Goal: Information Seeking & Learning: Understand process/instructions

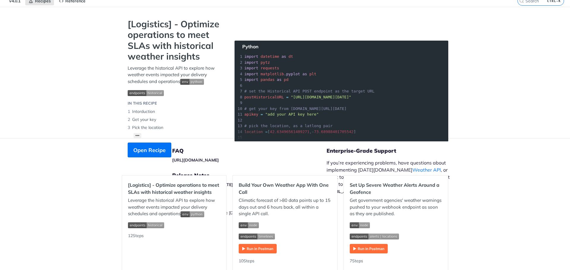
scroll to position [30, 0]
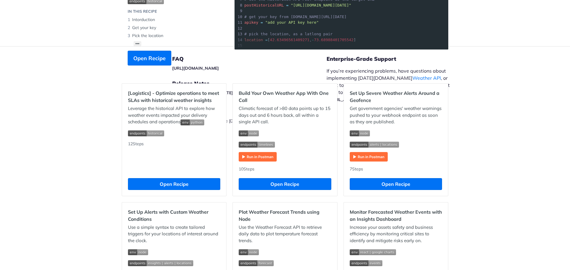
drag, startPoint x: 106, startPoint y: 113, endPoint x: 103, endPoint y: 120, distance: 6.9
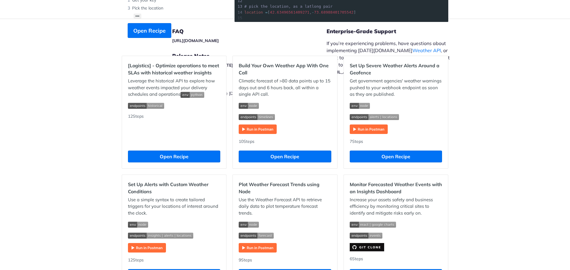
scroll to position [149, 0]
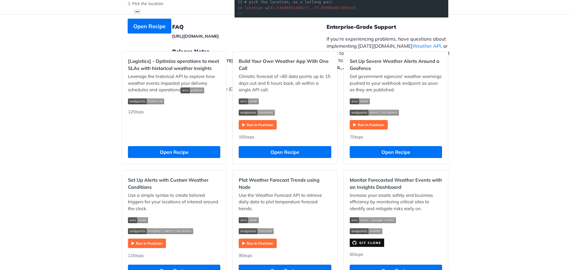
drag, startPoint x: 108, startPoint y: 103, endPoint x: 103, endPoint y: 112, distance: 10.6
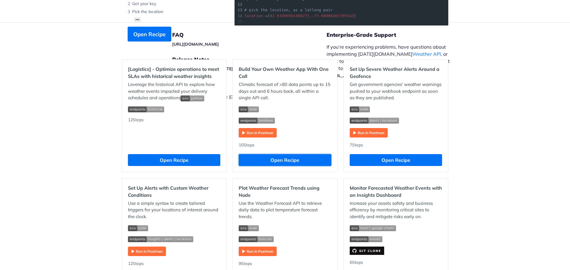
scroll to position [139, 0]
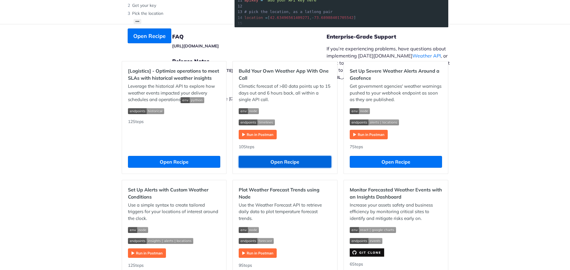
click at [299, 162] on button "Open Recipe" at bounding box center [285, 162] width 92 height 12
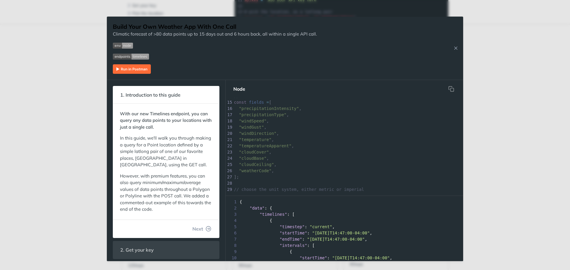
scroll to position [148, 0]
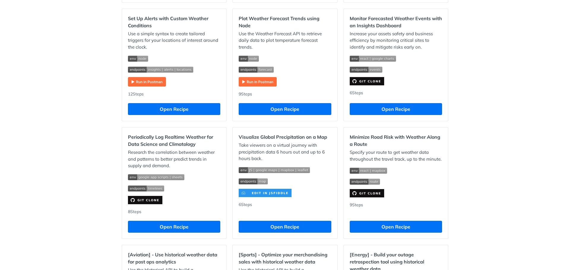
drag, startPoint x: 50, startPoint y: 137, endPoint x: 52, endPoint y: 148, distance: 10.6
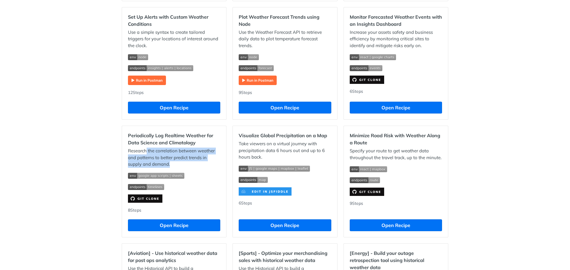
drag, startPoint x: 153, startPoint y: 152, endPoint x: 189, endPoint y: 167, distance: 38.6
click at [189, 167] on p "Research the correlation between weather and patterns to better predict trends …" at bounding box center [174, 158] width 92 height 20
drag, startPoint x: 189, startPoint y: 155, endPoint x: 178, endPoint y: 149, distance: 12.5
click at [178, 149] on p "Research the correlation between weather and patterns to better predict trends …" at bounding box center [174, 158] width 92 height 20
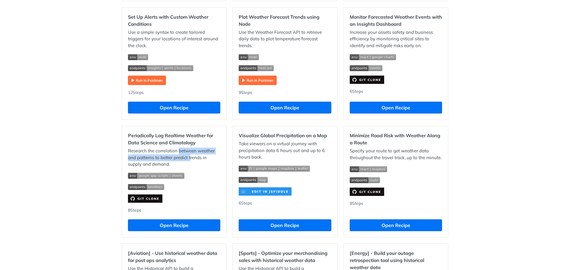
click at [178, 149] on p "Research the correlation between weather and patterns to better predict trends …" at bounding box center [174, 158] width 92 height 20
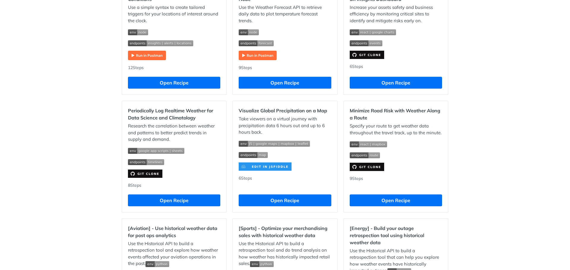
drag, startPoint x: 98, startPoint y: 146, endPoint x: 97, endPoint y: 159, distance: 12.5
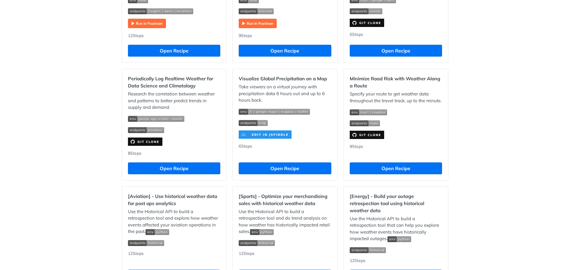
drag, startPoint x: 99, startPoint y: 125, endPoint x: 96, endPoint y: 136, distance: 11.4
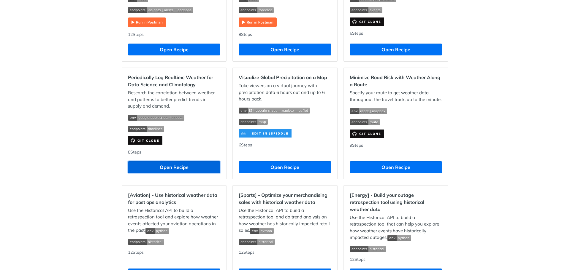
click at [167, 165] on button "Open Recipe" at bounding box center [174, 167] width 92 height 12
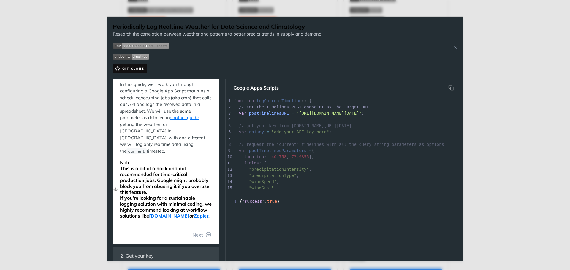
scroll to position [89, 0]
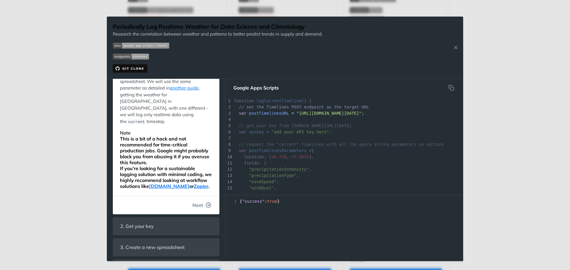
click at [195, 202] on span "Next" at bounding box center [197, 205] width 11 height 7
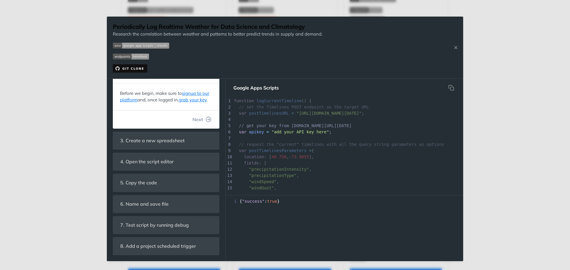
scroll to position [14, 0]
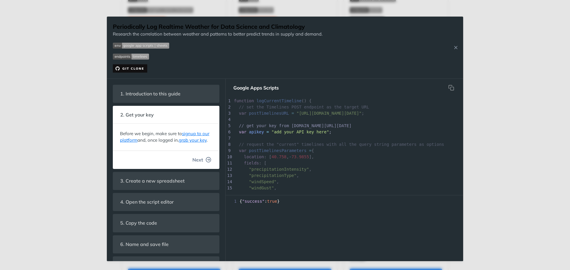
click at [199, 166] on button "Next" at bounding box center [202, 160] width 28 height 12
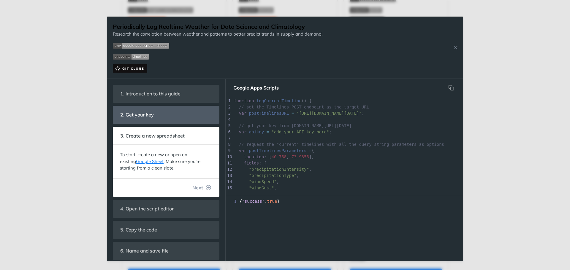
scroll to position [10, 0]
click at [199, 190] on button "Next" at bounding box center [202, 188] width 28 height 12
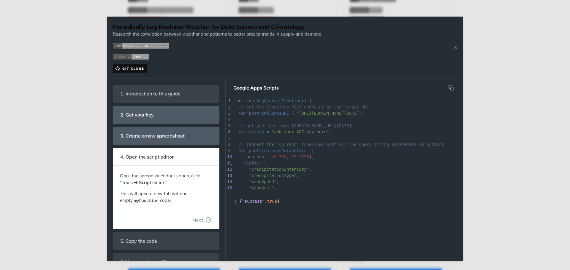
scroll to position [14, 0]
click at [200, 217] on button "Next" at bounding box center [202, 220] width 28 height 12
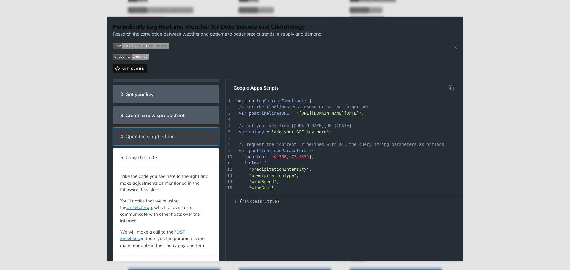
scroll to position [30, 0]
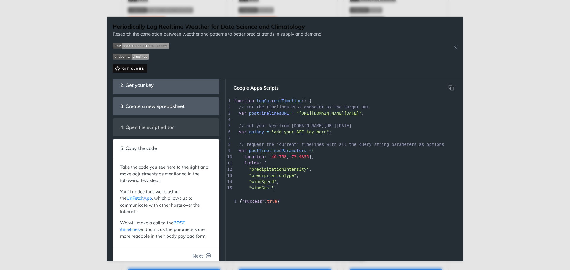
click at [198, 257] on span "Next" at bounding box center [197, 256] width 11 height 7
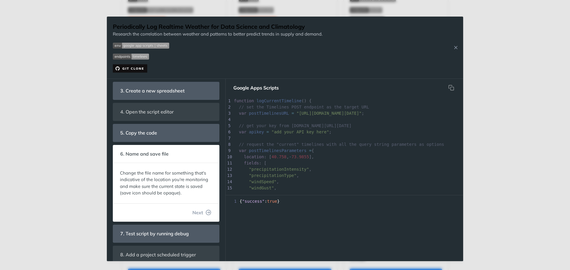
scroll to position [54, 0]
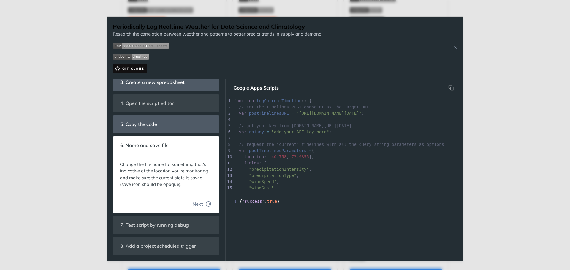
click at [203, 201] on button "Next" at bounding box center [202, 204] width 28 height 12
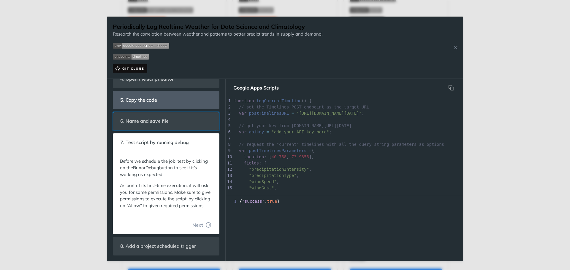
scroll to position [85, 0]
click at [206, 224] on icon "button" at bounding box center [208, 225] width 5 height 5
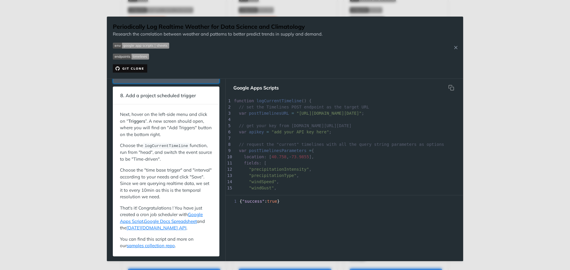
scroll to position [147, 0]
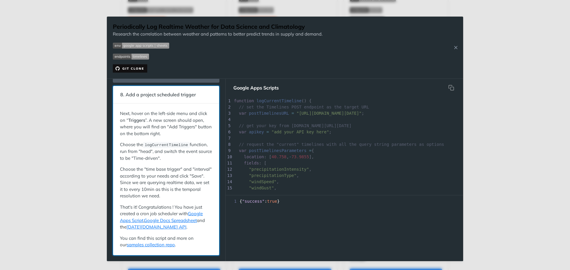
click at [186, 233] on div "Next, hover on the left-side menu and click on “ Triggers ”. A new screen shoul…" at bounding box center [166, 179] width 92 height 138
click at [161, 135] on p "Next, hover on the left-side menu and click on “ Triggers ”. A new screen shoul…" at bounding box center [166, 123] width 92 height 27
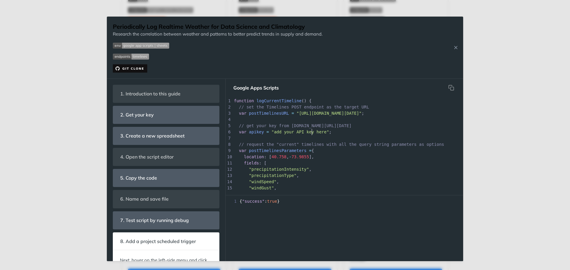
click at [312, 135] on pre "var apikey = "add your API key here" ;" at bounding box center [373, 132] width 280 height 6
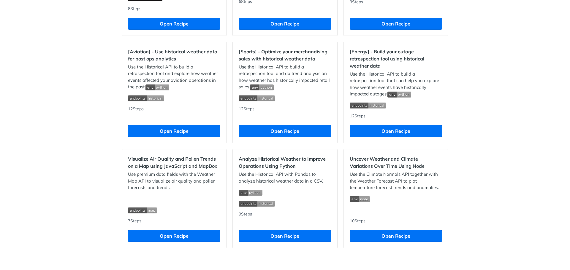
drag, startPoint x: 45, startPoint y: 83, endPoint x: 45, endPoint y: 121, distance: 37.7
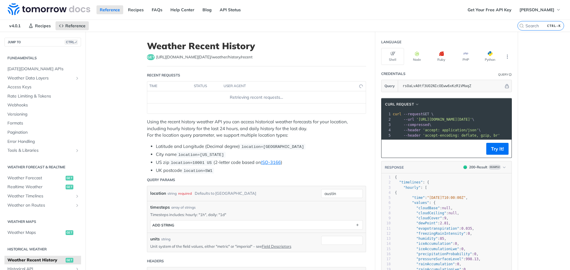
click at [187, 131] on p "Using the recent history weather API you can access historical weather forecast…" at bounding box center [256, 129] width 219 height 20
drag, startPoint x: 132, startPoint y: 136, endPoint x: 134, endPoint y: 124, distance: 12.5
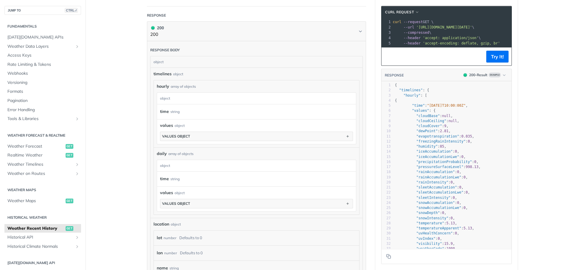
drag, startPoint x: 131, startPoint y: 148, endPoint x: 129, endPoint y: 165, distance: 18.0
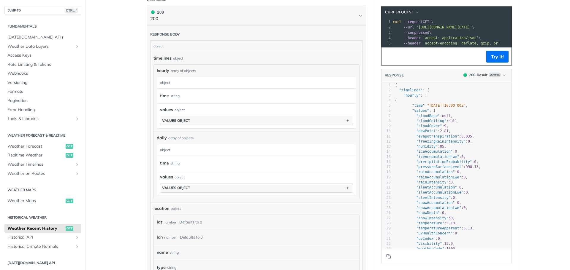
drag, startPoint x: 135, startPoint y: 129, endPoint x: 134, endPoint y: 147, distance: 18.4
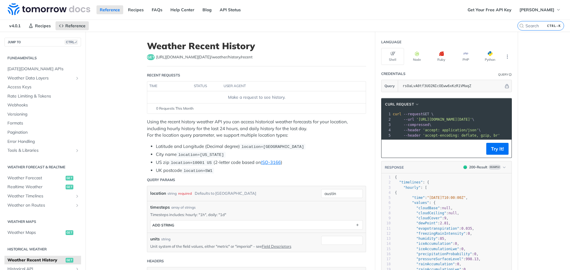
drag, startPoint x: 137, startPoint y: 153, endPoint x: 141, endPoint y: 95, distance: 58.0
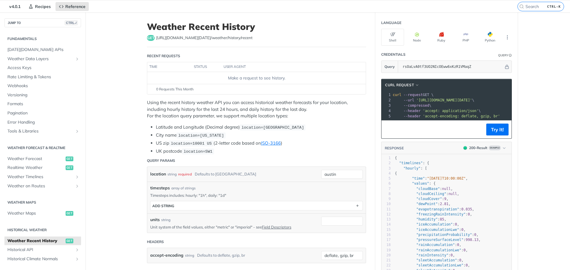
scroll to position [30, 0]
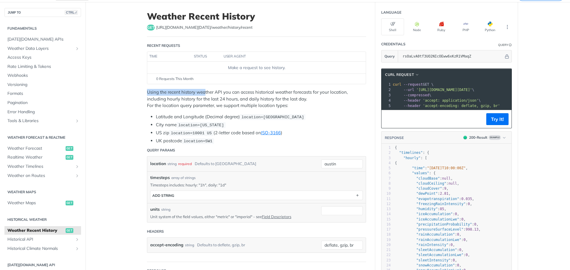
drag, startPoint x: 142, startPoint y: 91, endPoint x: 203, endPoint y: 95, distance: 60.7
click at [203, 95] on p "Using the recent history weather API you can access historical weather forecast…" at bounding box center [256, 99] width 219 height 20
drag, startPoint x: 252, startPoint y: 91, endPoint x: 273, endPoint y: 90, distance: 21.1
click at [273, 90] on p "Using the recent history weather API you can access historical weather forecast…" at bounding box center [256, 99] width 219 height 20
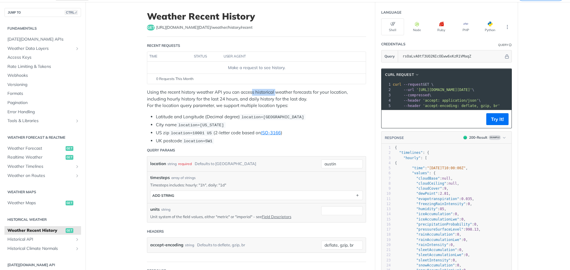
click at [273, 90] on p "Using the recent history weather API you can access historical weather forecast…" at bounding box center [256, 99] width 219 height 20
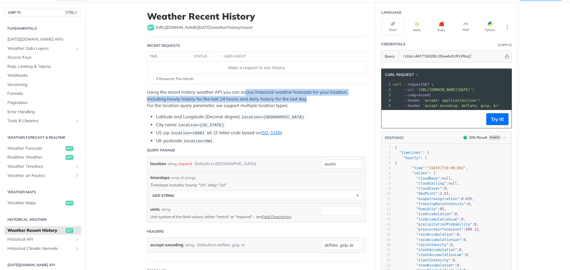
drag, startPoint x: 244, startPoint y: 92, endPoint x: 334, endPoint y: 100, distance: 90.0
click at [334, 100] on p "Using the recent history weather API you can access historical weather forecast…" at bounding box center [256, 99] width 219 height 20
drag, startPoint x: 334, startPoint y: 100, endPoint x: 158, endPoint y: 98, distance: 175.4
click at [159, 98] on p "Using the recent history weather API you can access historical weather forecast…" at bounding box center [256, 99] width 219 height 20
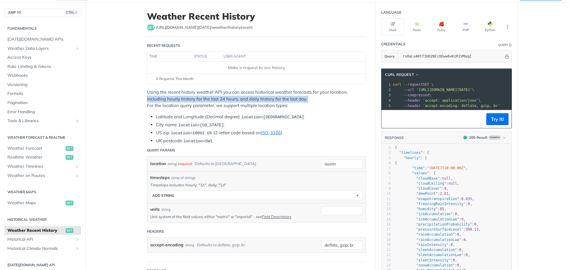
click at [158, 98] on p "Using the recent history weather API you can access historical weather forecast…" at bounding box center [256, 99] width 219 height 20
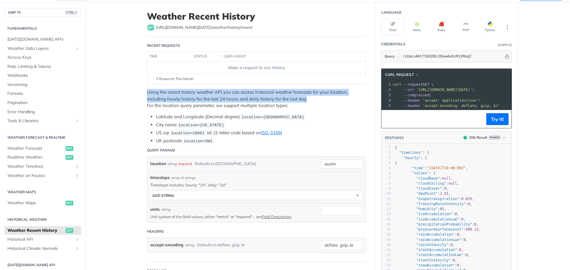
drag, startPoint x: 146, startPoint y: 96, endPoint x: 306, endPoint y: 100, distance: 159.8
click at [306, 100] on p "Using the recent history weather API you can access historical weather forecast…" at bounding box center [256, 99] width 219 height 20
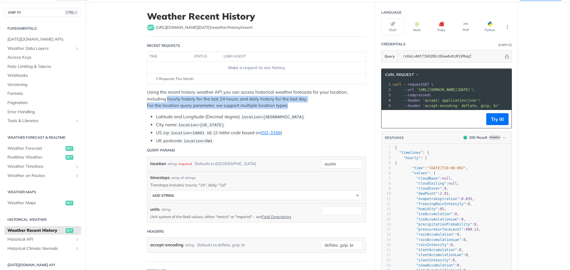
drag, startPoint x: 280, startPoint y: 106, endPoint x: 164, endPoint y: 98, distance: 116.6
click at [164, 98] on p "Using the recent history weather API you can access historical weather forecast…" at bounding box center [256, 99] width 219 height 20
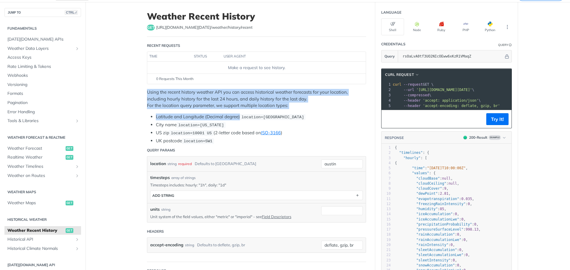
drag, startPoint x: 140, startPoint y: 92, endPoint x: 225, endPoint y: 120, distance: 89.5
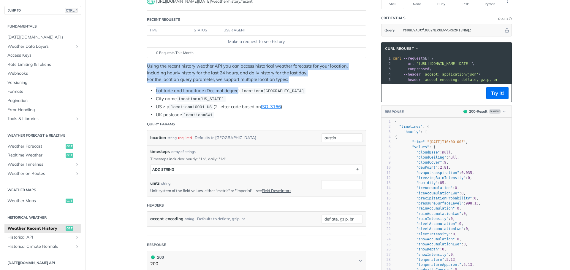
drag, startPoint x: 136, startPoint y: 113, endPoint x: 131, endPoint y: 123, distance: 11.7
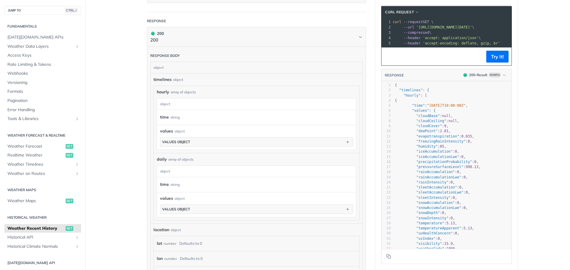
scroll to position [82, 0]
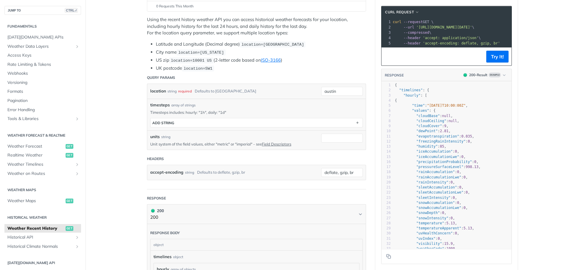
drag, startPoint x: 114, startPoint y: 164, endPoint x: 118, endPoint y: 102, distance: 61.5
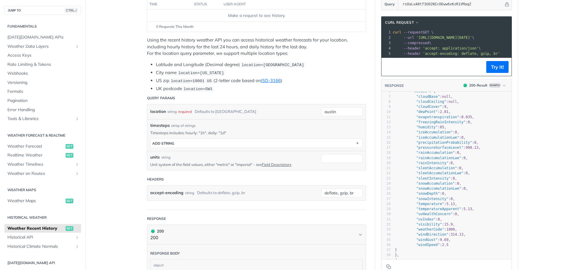
scroll to position [0, 0]
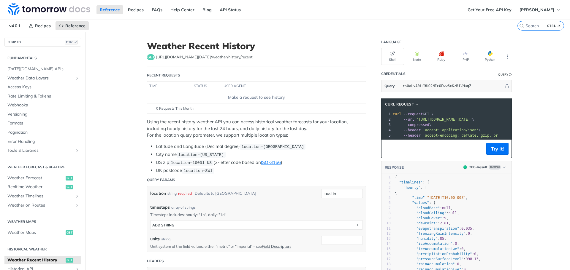
click at [491, 152] on button "Try It!" at bounding box center [497, 149] width 22 height 12
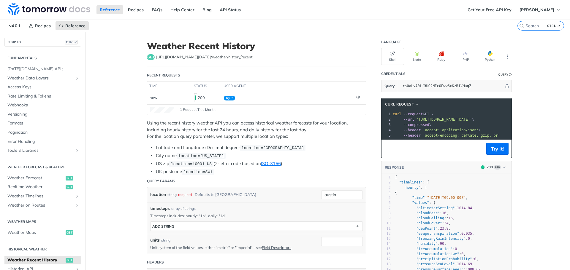
click at [418, 100] on header "cURL Request" at bounding box center [446, 105] width 130 height 12
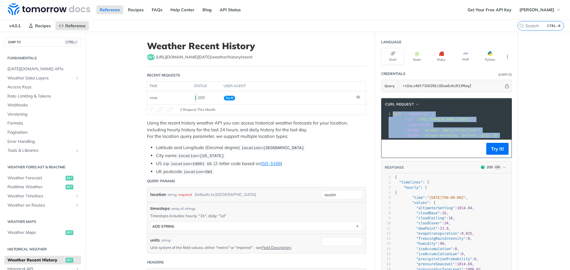
drag, startPoint x: 390, startPoint y: 113, endPoint x: 570, endPoint y: 172, distance: 189.2
click at [570, 172] on div "Jump to Content Reference Recipes FAQs Help Center Blog API Status Recipes Refe…" at bounding box center [285, 135] width 570 height 270
copy div "curl --request GET \ 2 --url '[URL][DOMAIN_NAME][DATE]' \ 3 --compressed \ 4 --…"
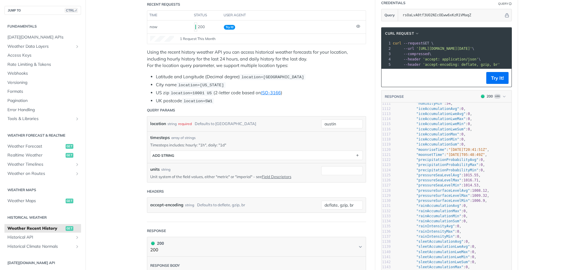
scroll to position [5815, 0]
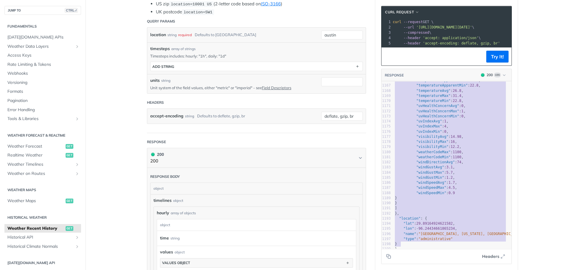
type textarea "{ "timelines": { "hourly": [ { "time": "[DATE]T09:00:00Z", "values": { "altimet…"
drag, startPoint x: 393, startPoint y: 151, endPoint x: 411, endPoint y: 244, distance: 94.7
